Goal: Information Seeking & Learning: Find specific fact

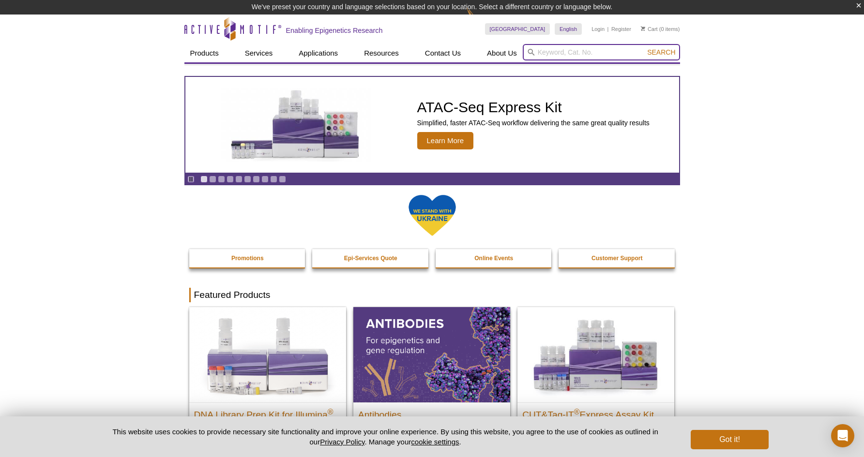
click at [569, 54] on input "search" at bounding box center [601, 52] width 157 height 16
type input "h4"
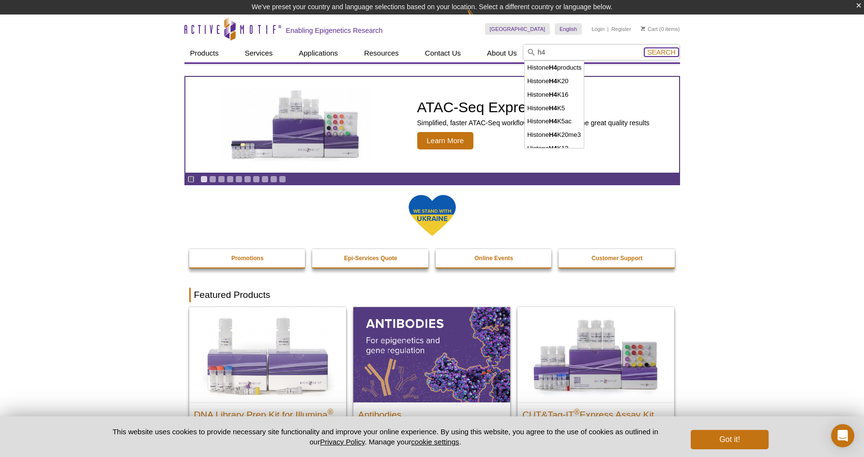
click at [670, 49] on span "Search" at bounding box center [661, 52] width 28 height 8
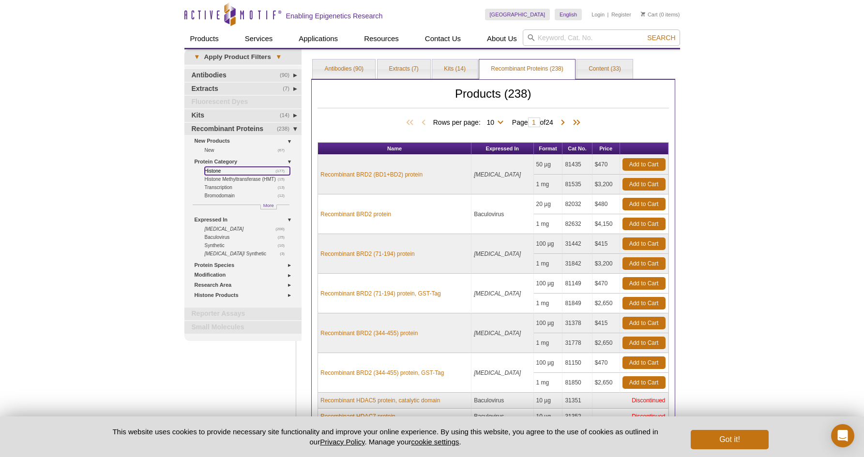
click at [215, 170] on link "(177) Histone" at bounding box center [248, 171] width 86 height 8
click at [215, 172] on link "(177) Histone" at bounding box center [248, 171] width 86 height 8
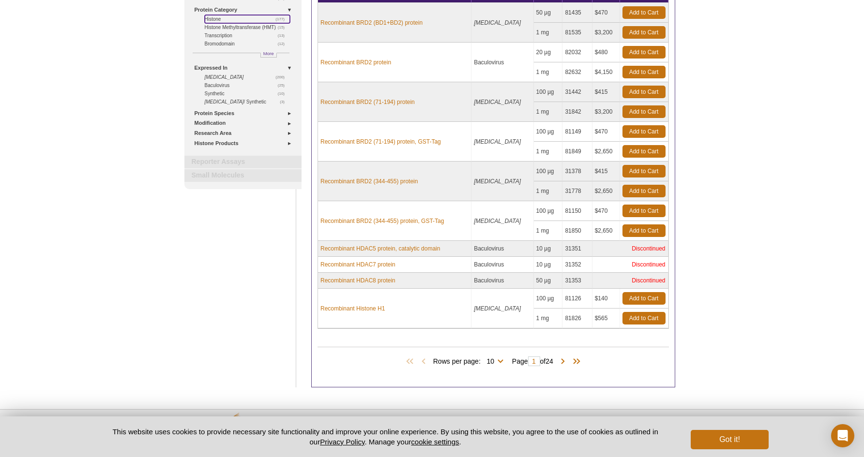
scroll to position [189, 0]
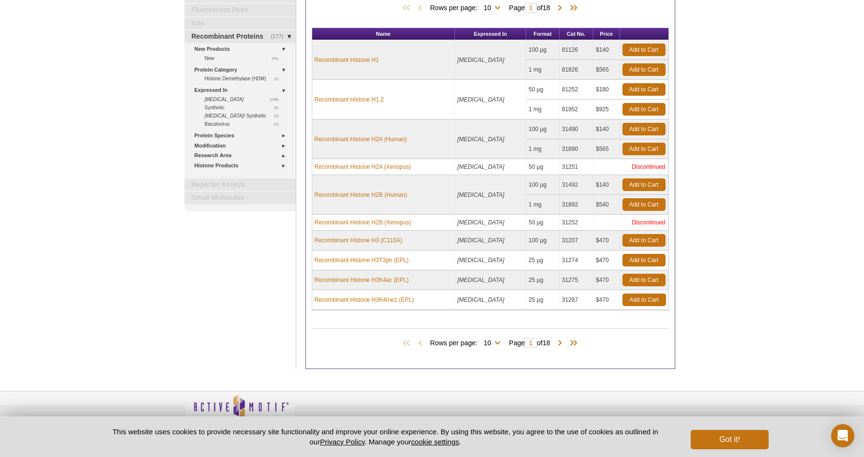
scroll to position [116, 0]
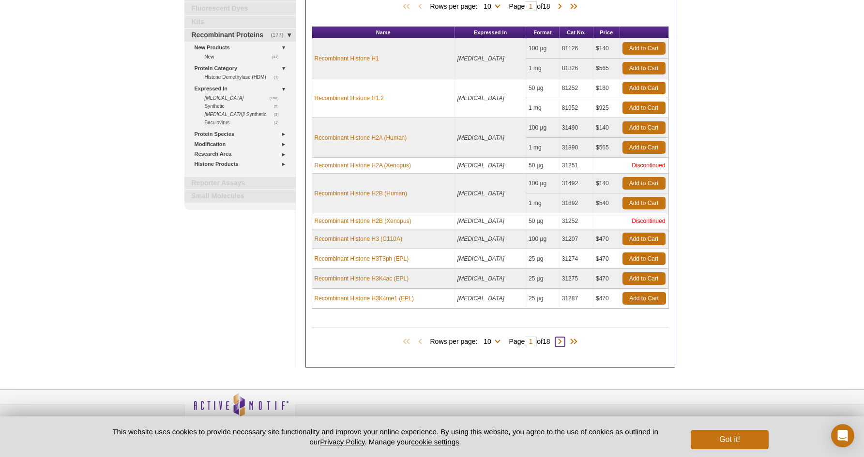
click at [565, 341] on span at bounding box center [560, 342] width 10 height 10
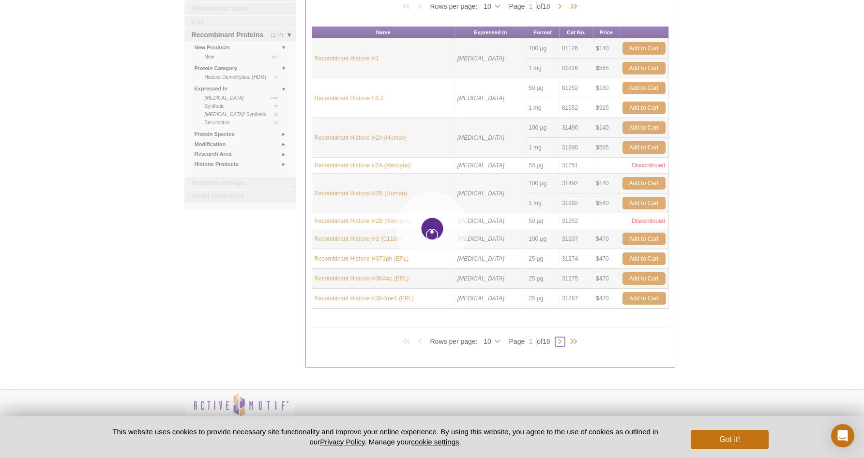
type input "2"
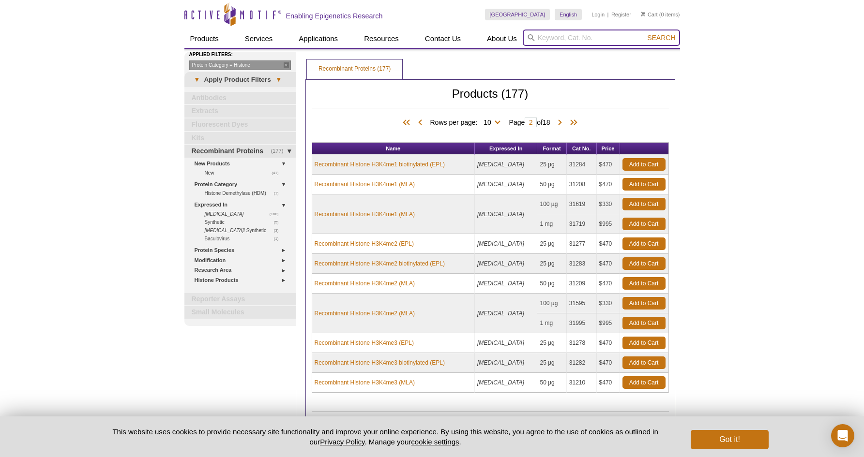
click at [579, 40] on input "search" at bounding box center [601, 38] width 157 height 16
click at [627, 54] on li "31493 / 31893 – Recombinant Histone H4 His-Tag" at bounding box center [596, 53] width 145 height 14
type input "31493 / 31893 – Recombinant Histone H4 His-Tag"
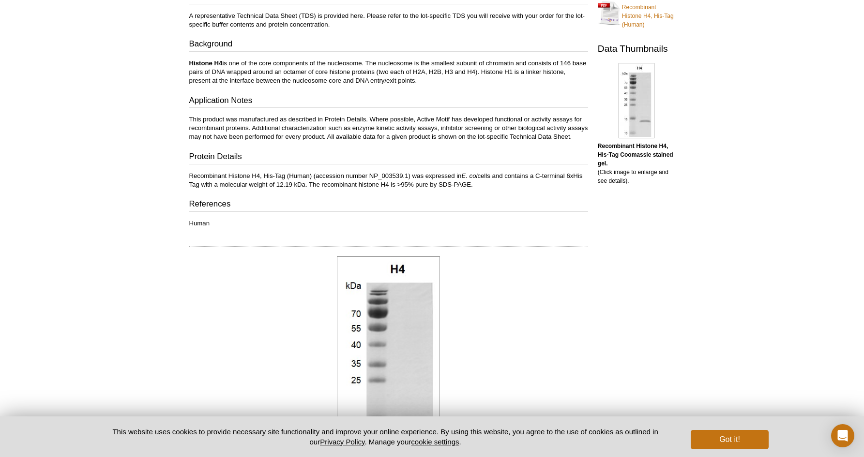
scroll to position [208, 0]
